Goal: Navigation & Orientation: Find specific page/section

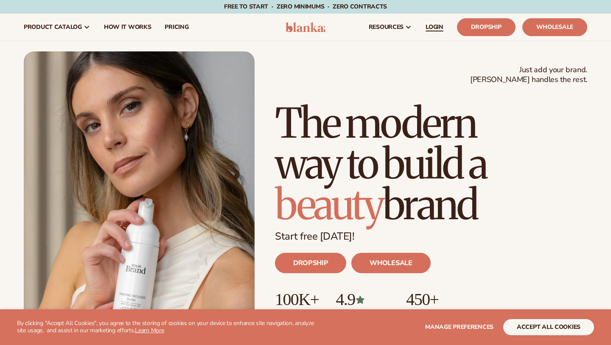
click at [435, 31] on span "LOGIN" at bounding box center [435, 27] width 18 height 7
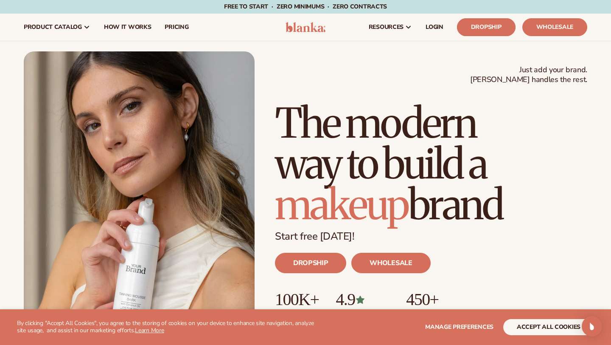
click at [480, 26] on link "Dropship" at bounding box center [486, 27] width 59 height 18
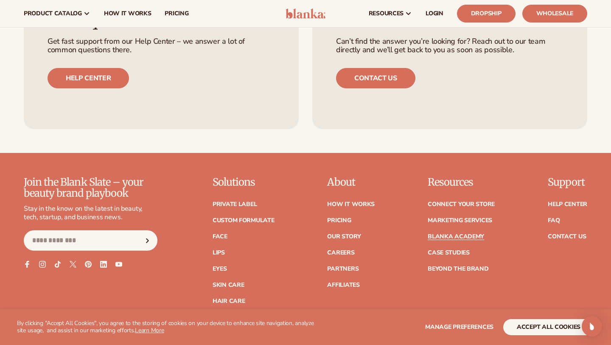
scroll to position [1525, 0]
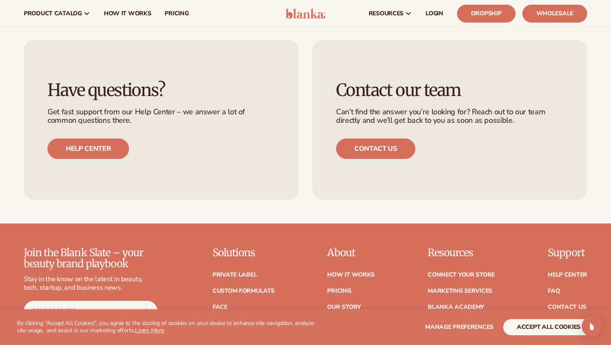
click at [91, 138] on link "Help center" at bounding box center [88, 148] width 81 height 20
